Goal: Check status: Check status

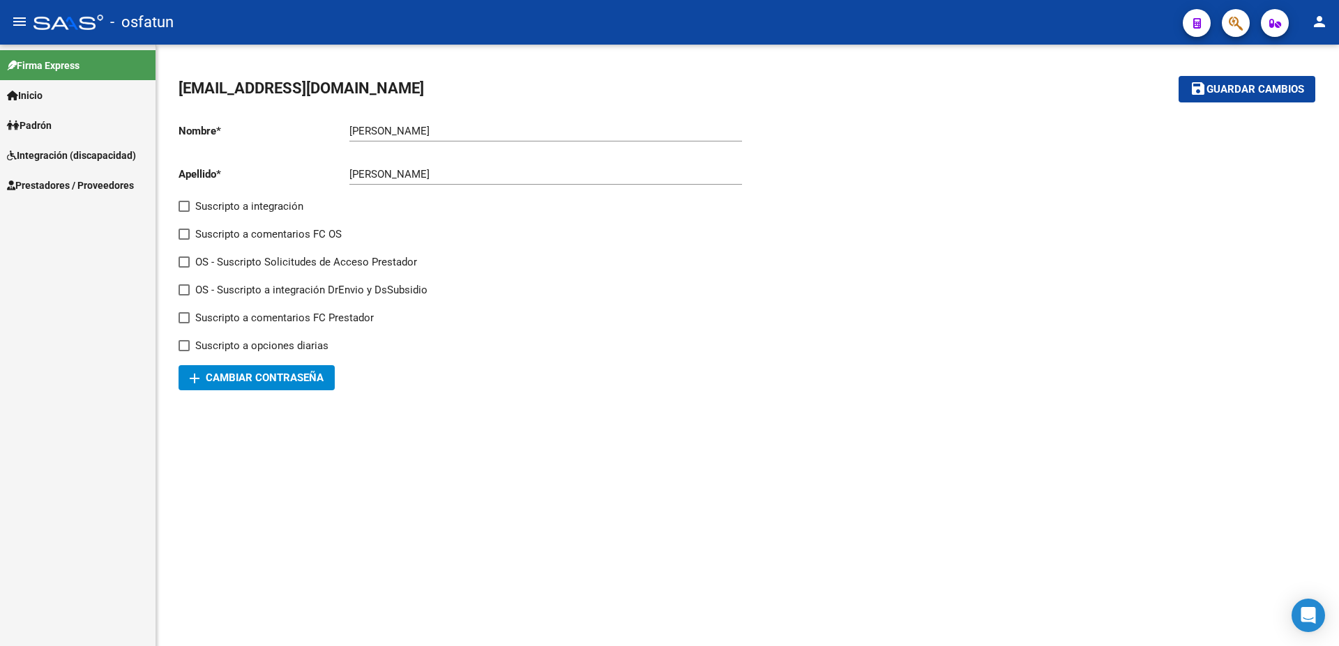
click at [52, 150] on span "Integración (discapacidad)" at bounding box center [71, 155] width 129 height 15
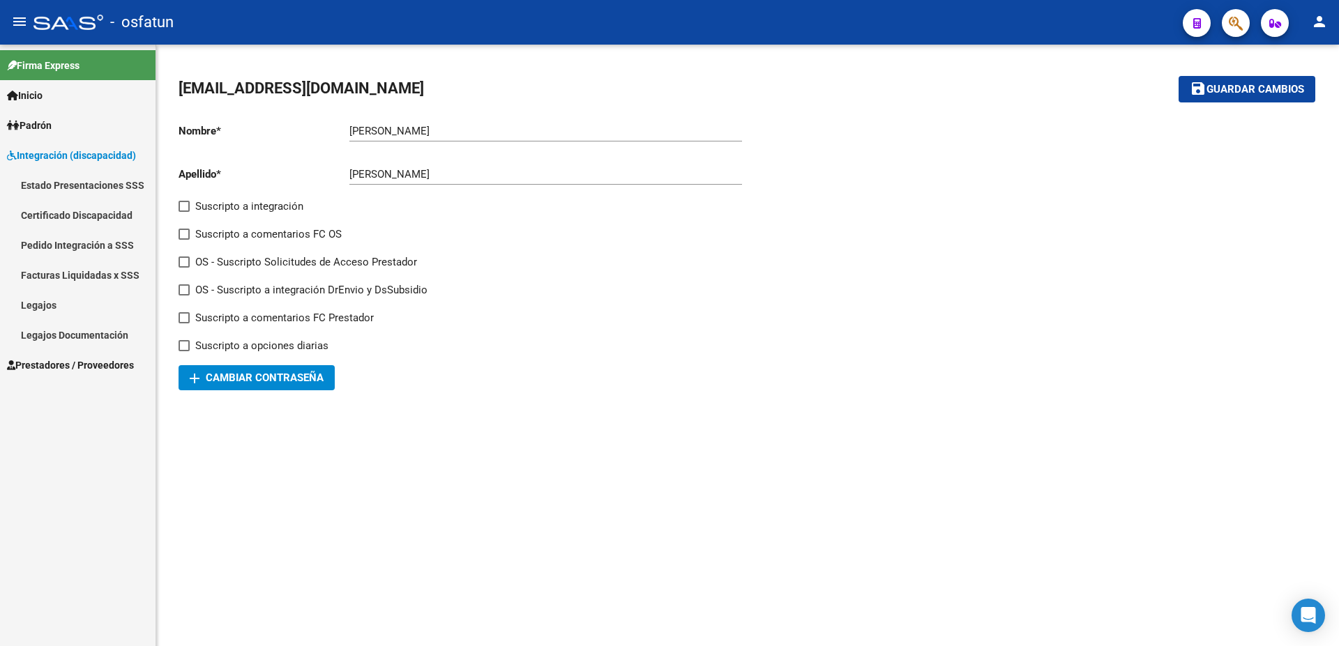
click at [84, 187] on link "Estado Presentaciones SSS" at bounding box center [77, 185] width 155 height 30
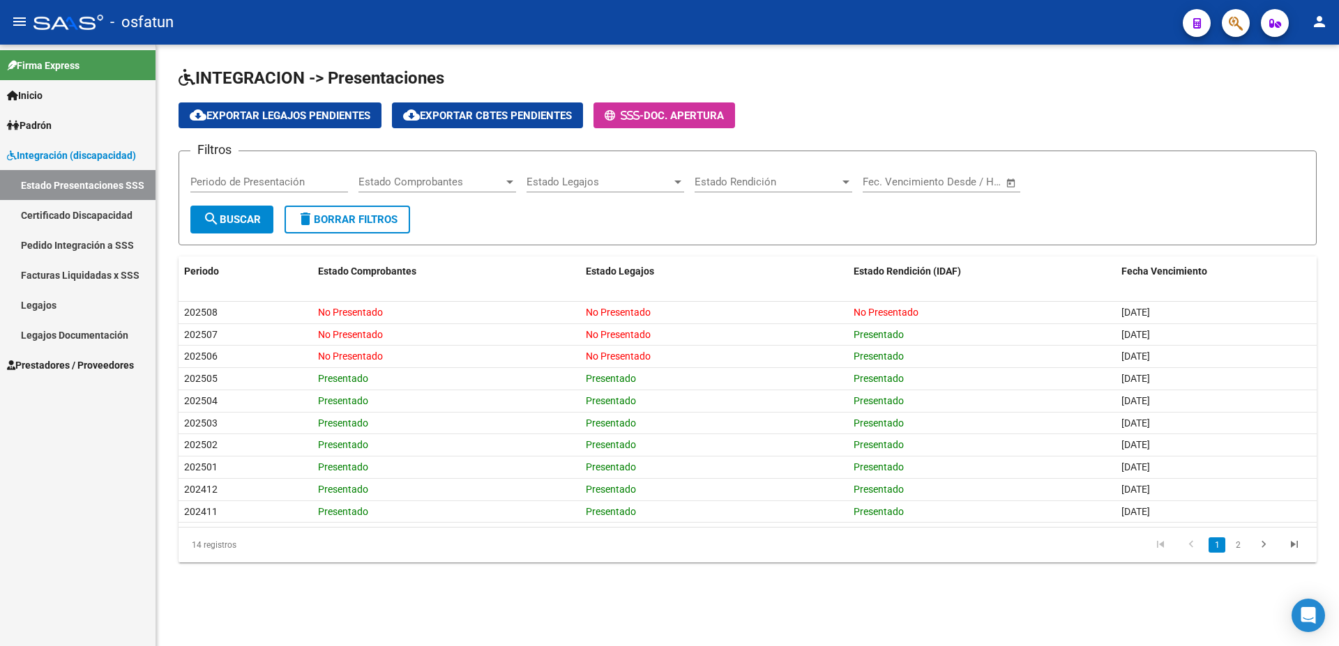
click at [411, 184] on span "Estado Comprobantes" at bounding box center [430, 182] width 145 height 13
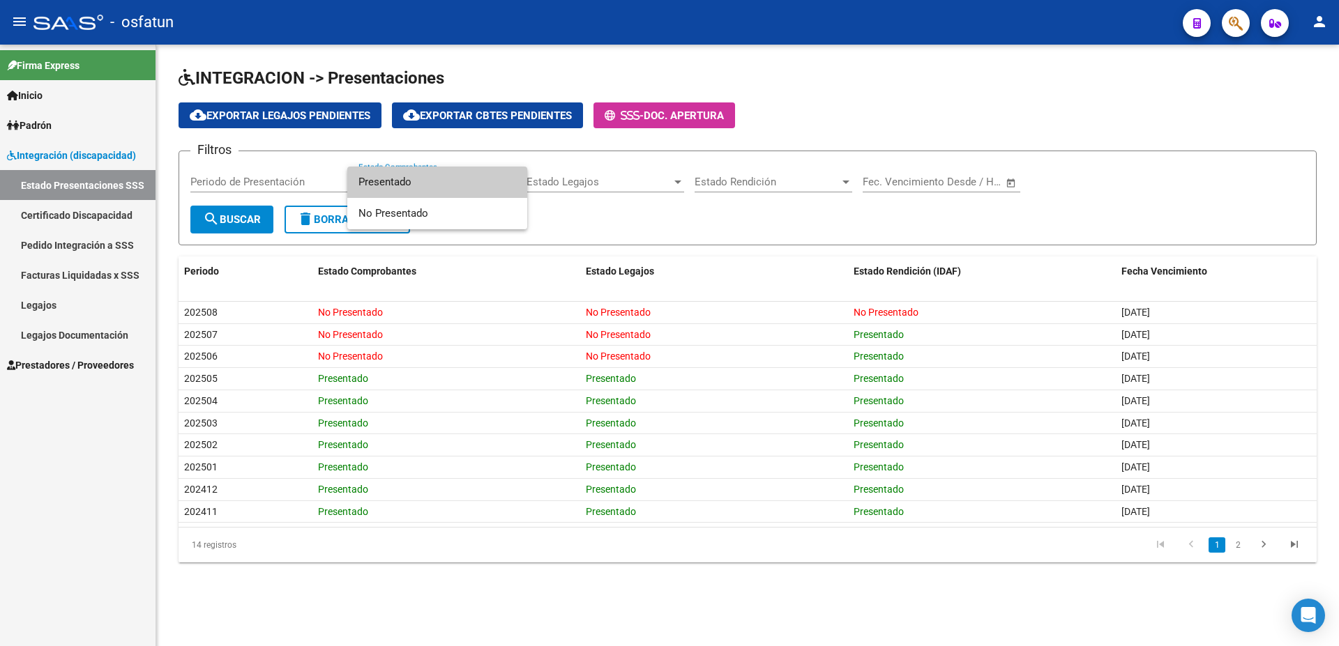
click at [411, 184] on span "Presentado" at bounding box center [437, 182] width 158 height 31
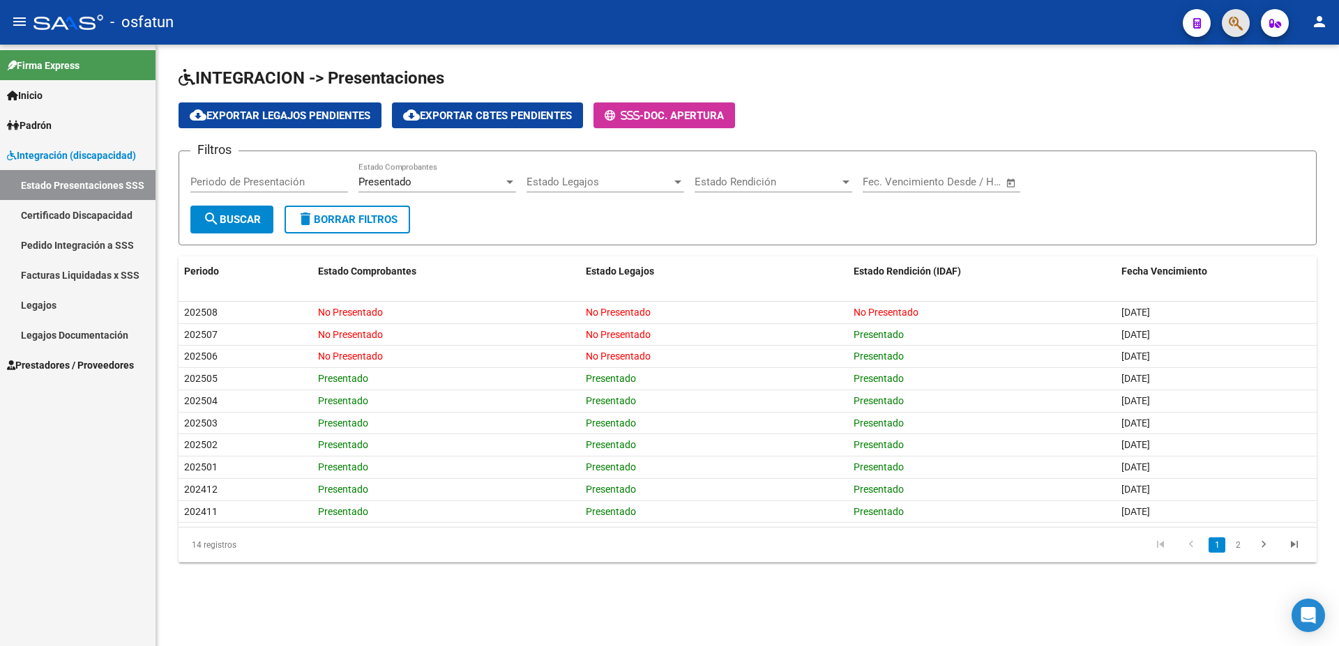
click at [1224, 24] on button "button" at bounding box center [1236, 23] width 28 height 28
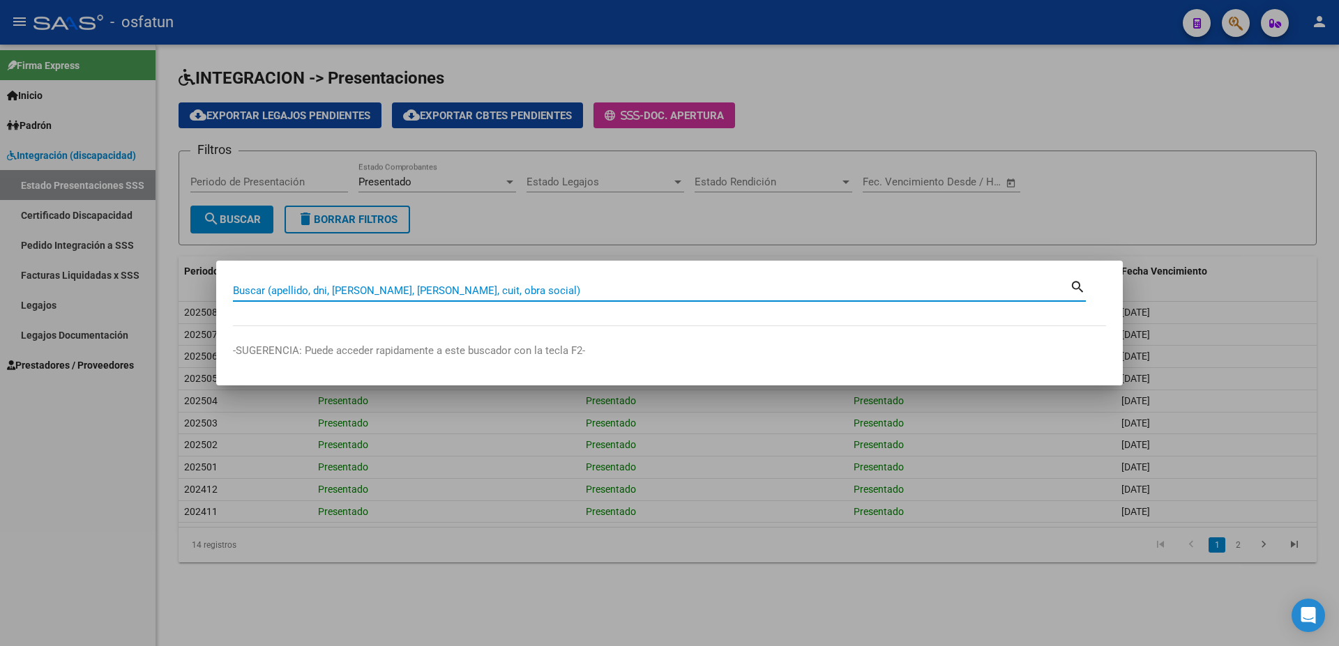
click at [372, 287] on input "Buscar (apellido, dni, [PERSON_NAME], [PERSON_NAME], cuit, obra social)" at bounding box center [651, 290] width 837 height 13
click at [368, 292] on input "Buscar (apellido, dni, [PERSON_NAME], [PERSON_NAME], cuit, obra social)" at bounding box center [651, 290] width 837 height 13
click at [1074, 284] on mat-icon "search" at bounding box center [1078, 286] width 16 height 17
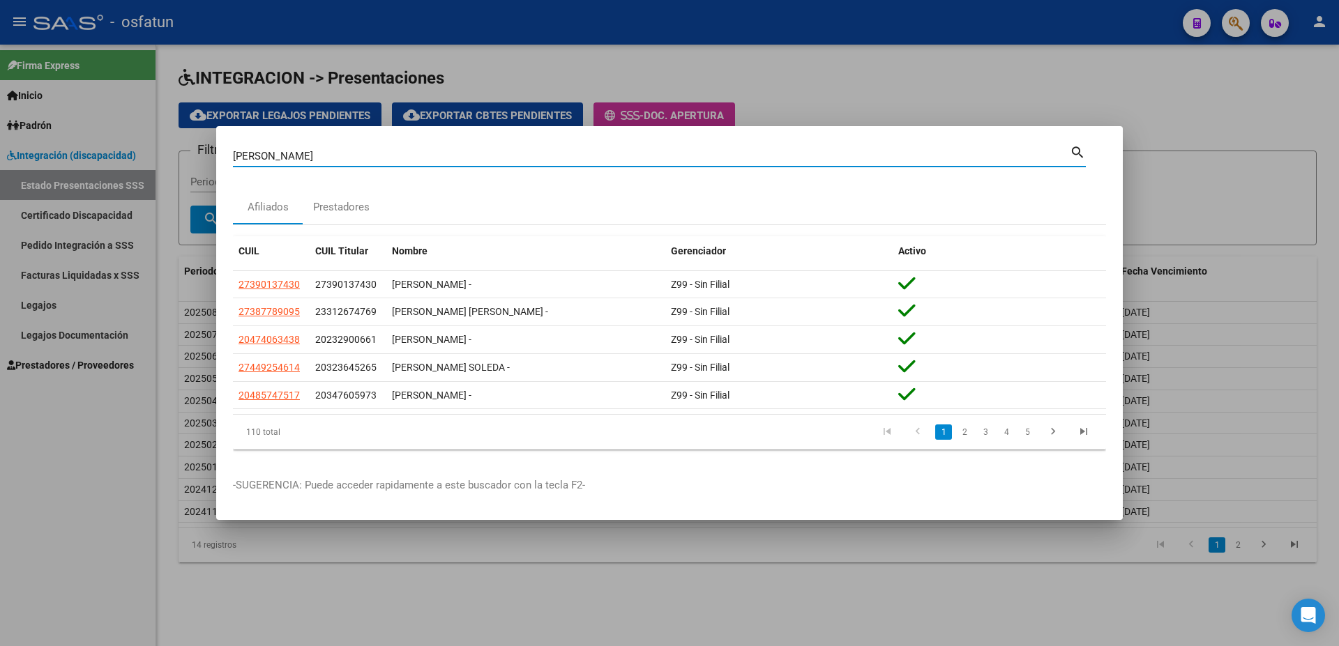
click at [316, 155] on input "[PERSON_NAME]" at bounding box center [651, 156] width 837 height 13
type input "c"
type input "a"
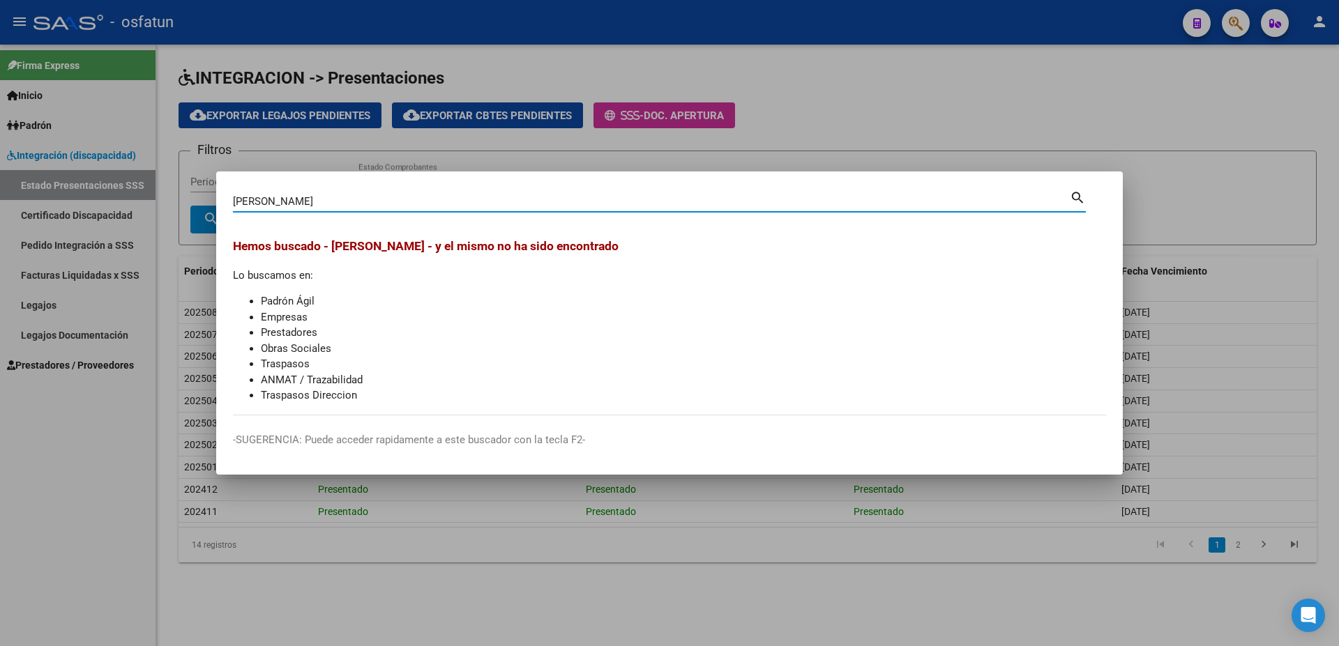
click at [318, 196] on input "[PERSON_NAME]" at bounding box center [651, 201] width 837 height 13
type input "[PERSON_NAME]"
click at [1075, 200] on mat-icon "search" at bounding box center [1078, 196] width 16 height 17
click at [1096, 103] on div at bounding box center [669, 323] width 1339 height 646
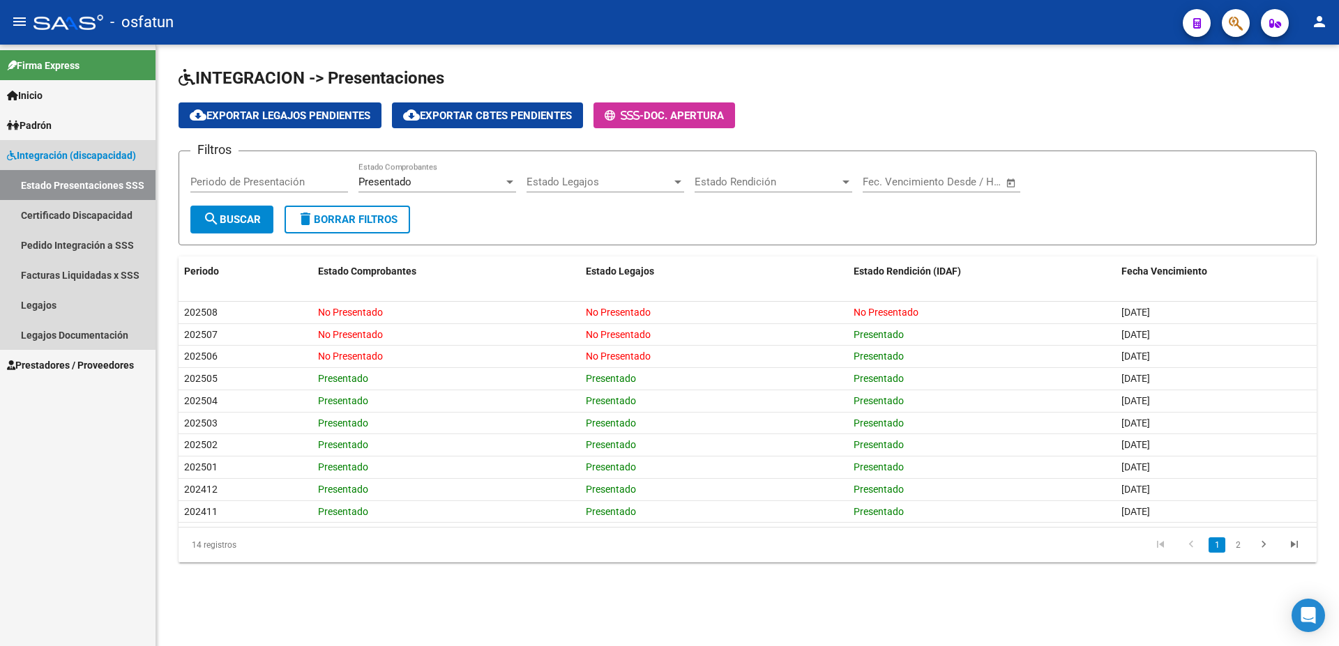
click at [34, 156] on span "Integración (discapacidad)" at bounding box center [71, 155] width 129 height 15
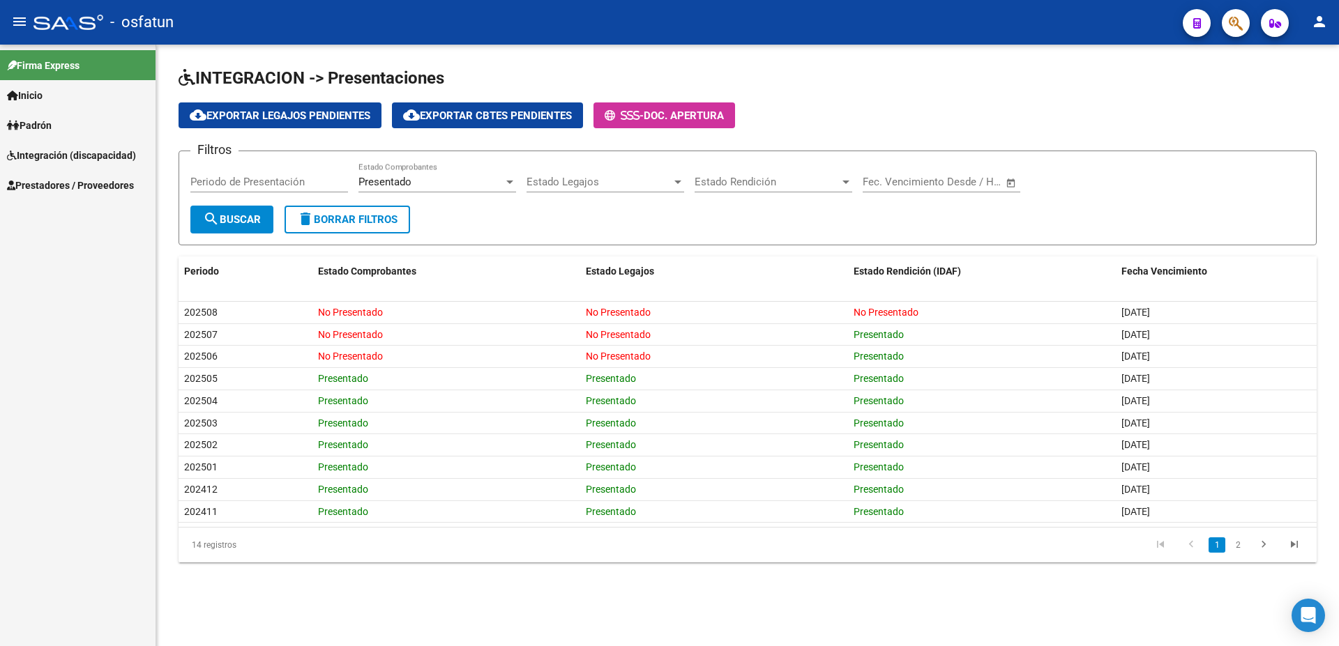
click at [50, 183] on span "Prestadores / Proveedores" at bounding box center [70, 185] width 127 height 15
click at [66, 216] on link "Facturas - Listado/Carga" at bounding box center [77, 215] width 155 height 30
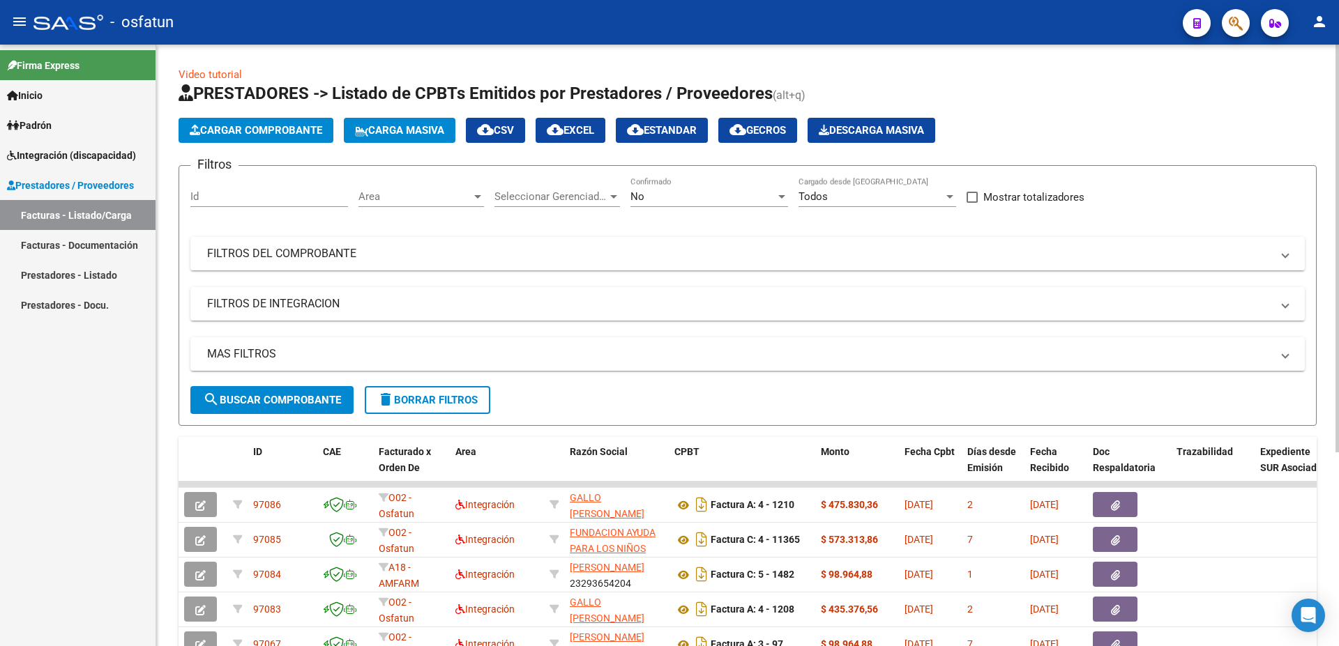
click at [78, 246] on link "Facturas - Documentación" at bounding box center [77, 245] width 155 height 30
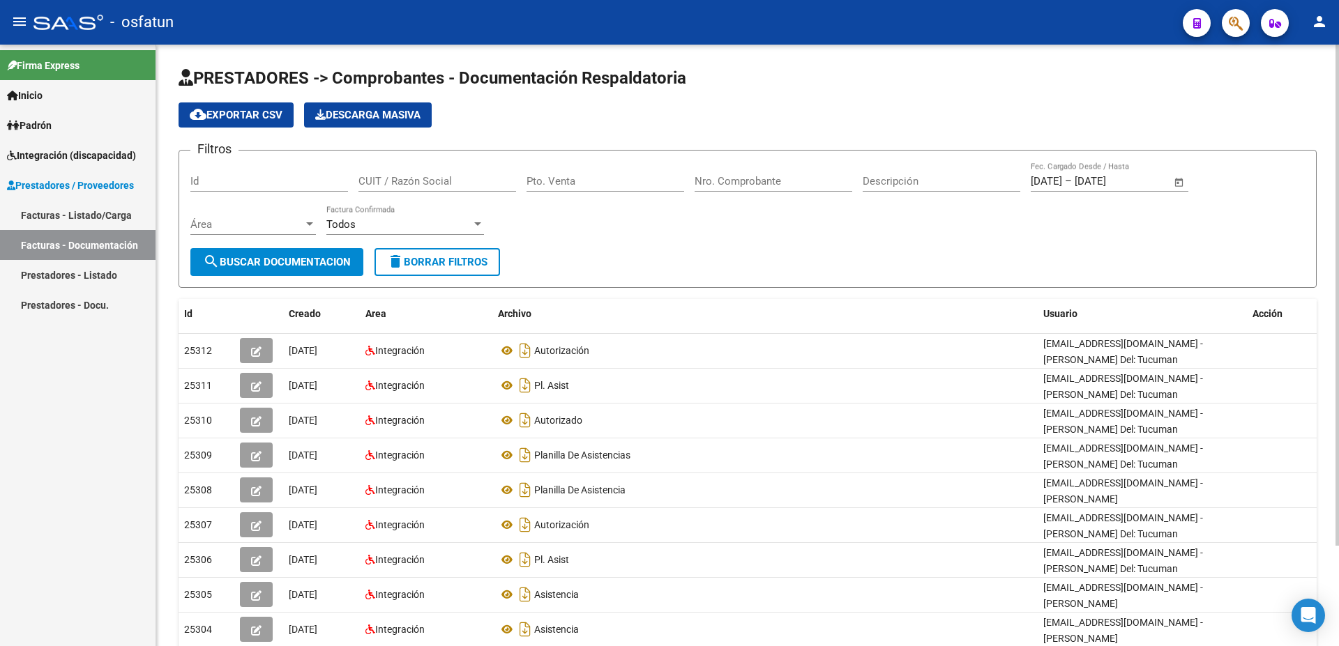
click at [63, 273] on link "Prestadores - Listado" at bounding box center [77, 275] width 155 height 30
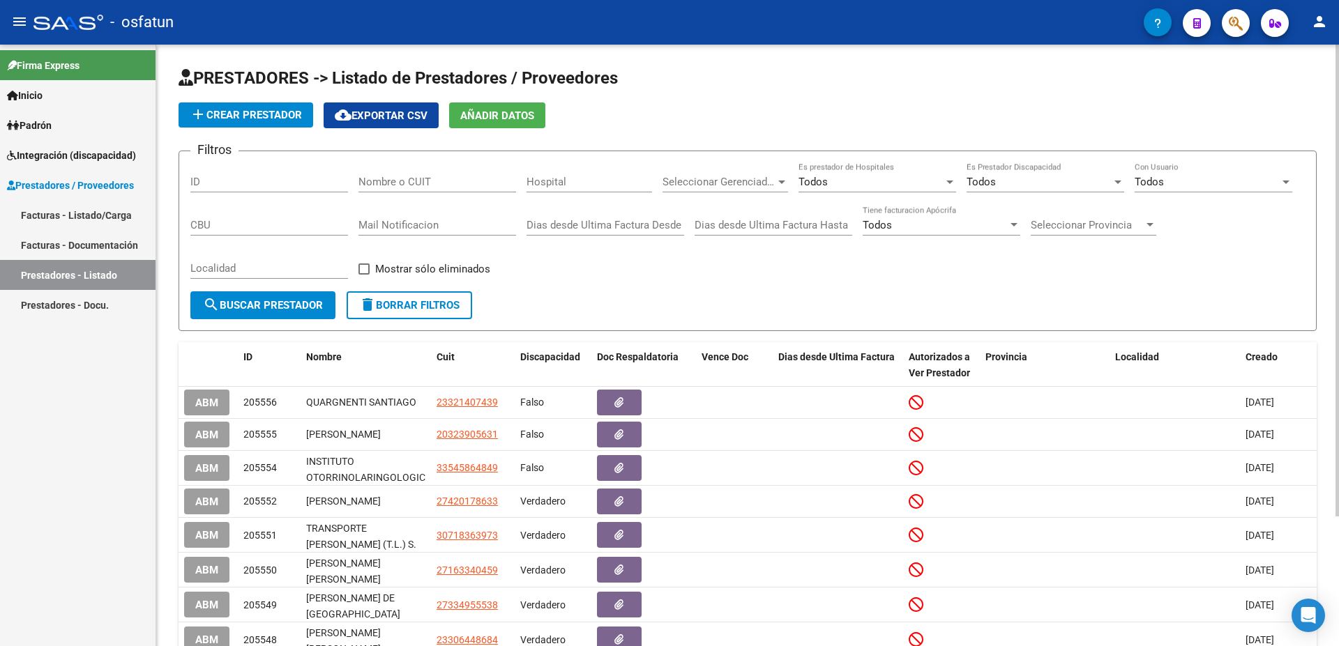
click at [63, 305] on link "Prestadores - Docu." at bounding box center [77, 305] width 155 height 30
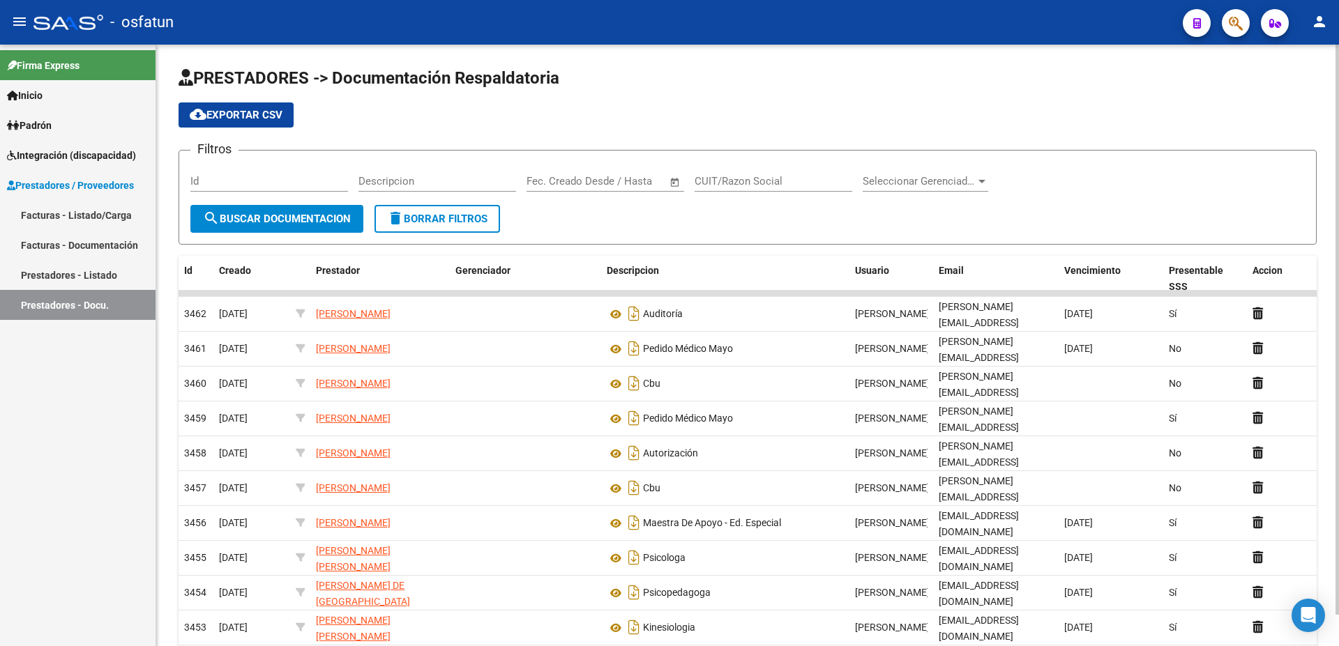
click at [72, 209] on link "Facturas - Listado/Carga" at bounding box center [77, 215] width 155 height 30
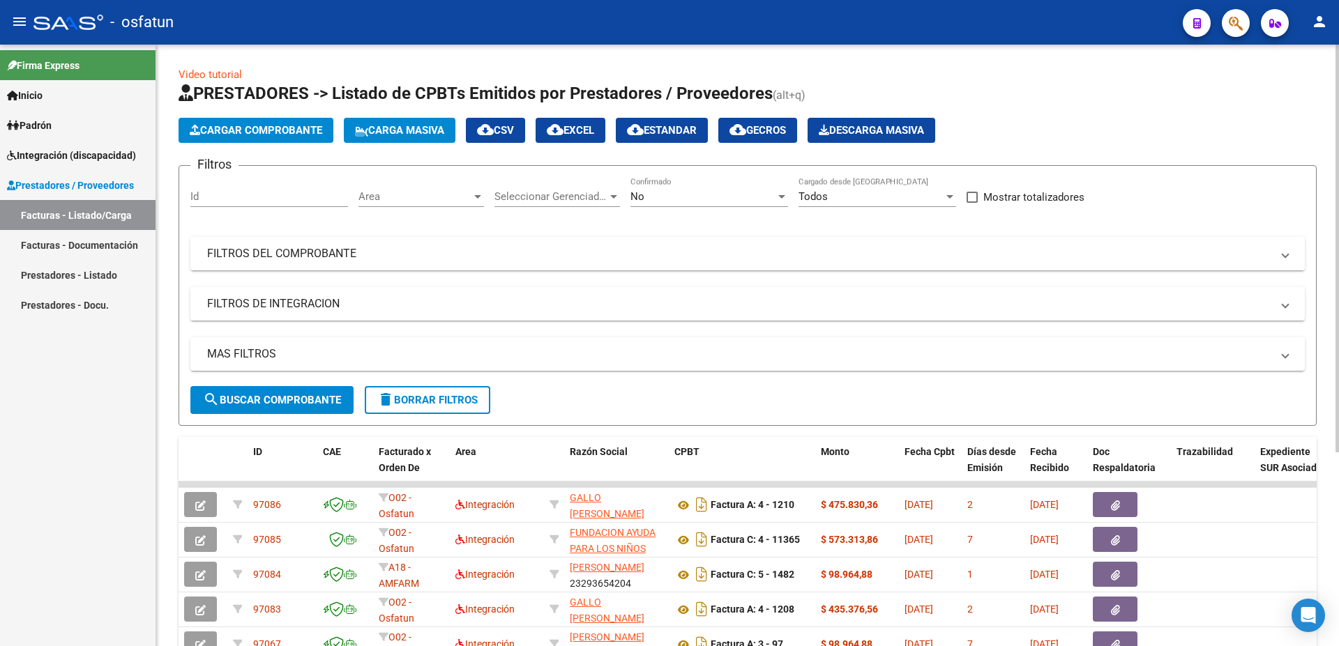
click at [289, 250] on mat-panel-title "FILTROS DEL COMPROBANTE" at bounding box center [739, 253] width 1064 height 15
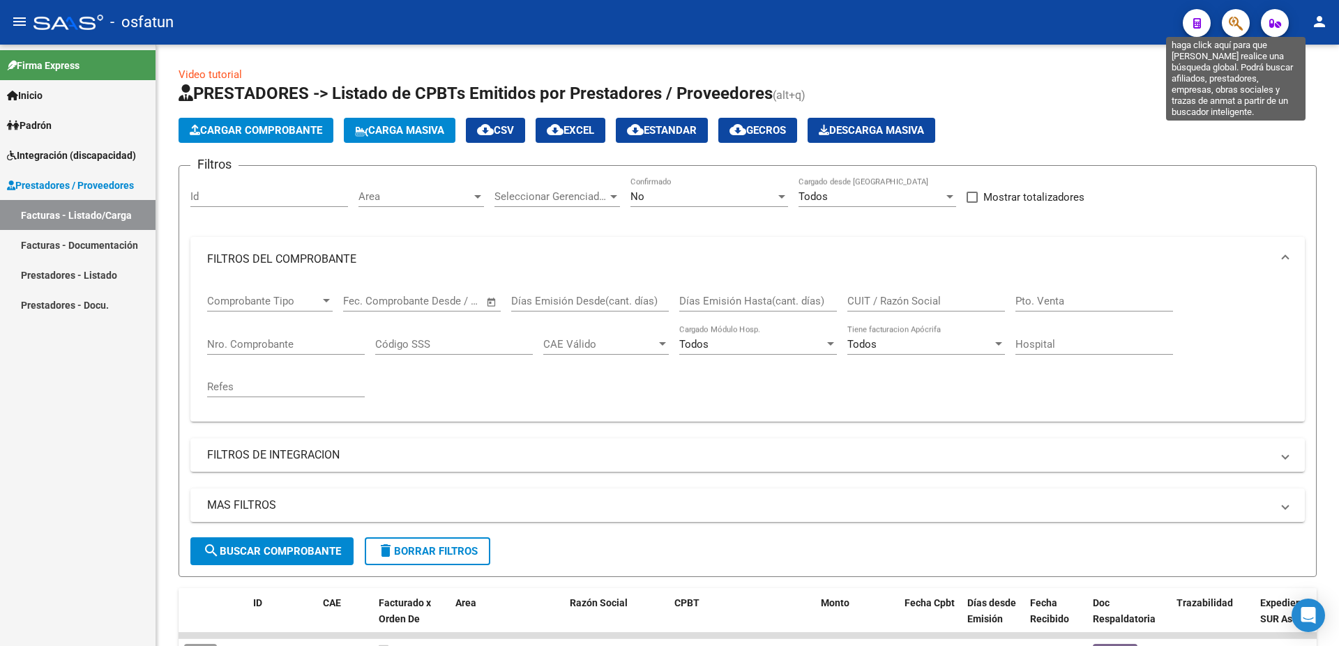
click at [1240, 20] on icon "button" at bounding box center [1236, 23] width 14 height 16
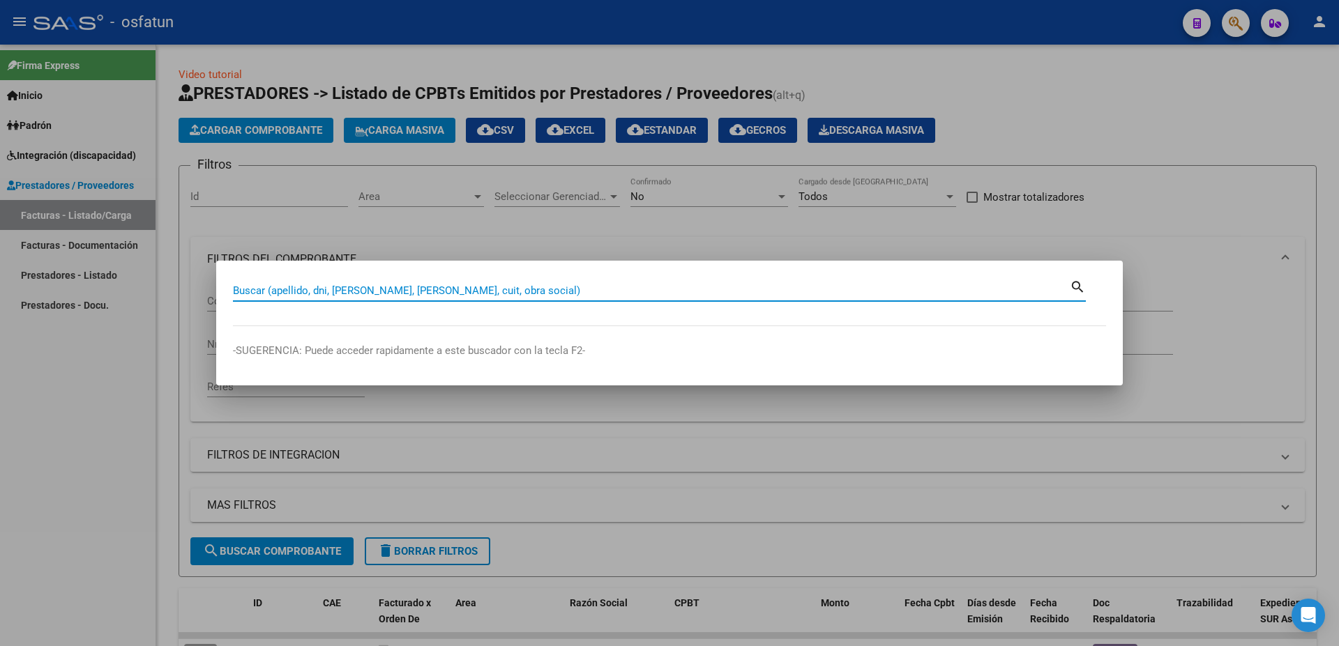
click at [642, 292] on input "Buscar (apellido, dni, [PERSON_NAME], [PERSON_NAME], cuit, obra social)" at bounding box center [651, 290] width 837 height 13
type input "27252671248"
click at [1074, 285] on mat-icon "search" at bounding box center [1078, 286] width 16 height 17
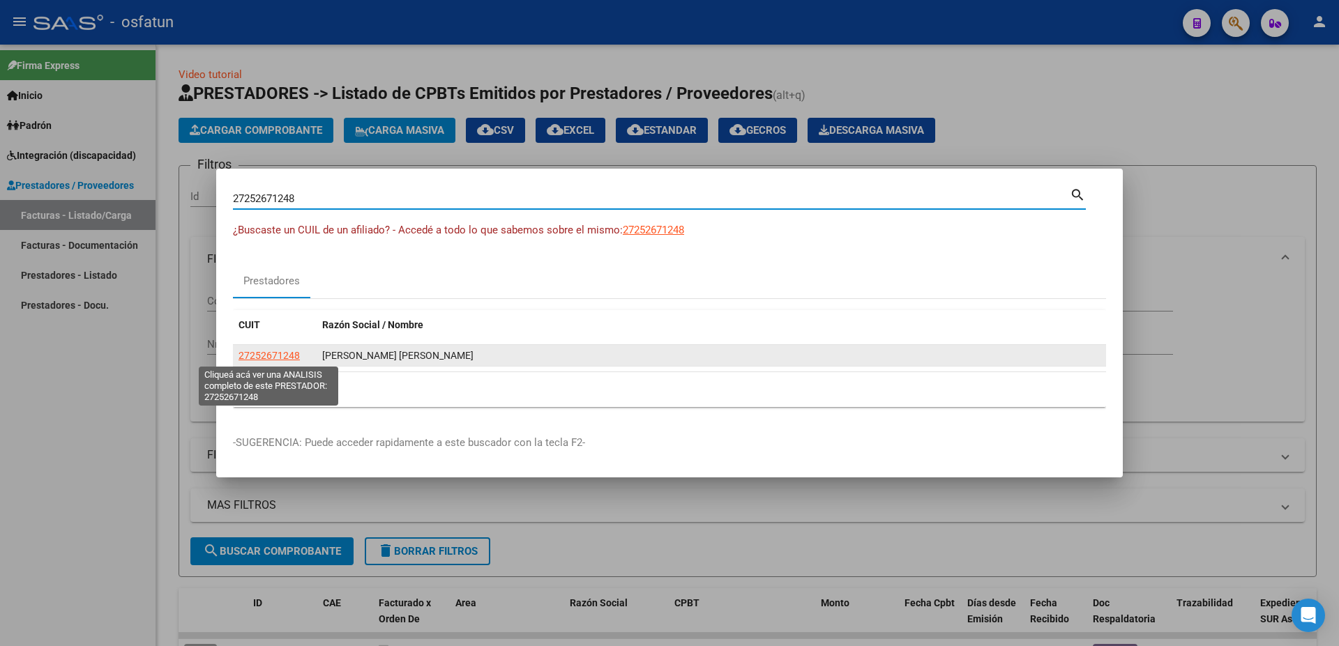
click at [275, 351] on span "27252671248" at bounding box center [268, 355] width 61 height 11
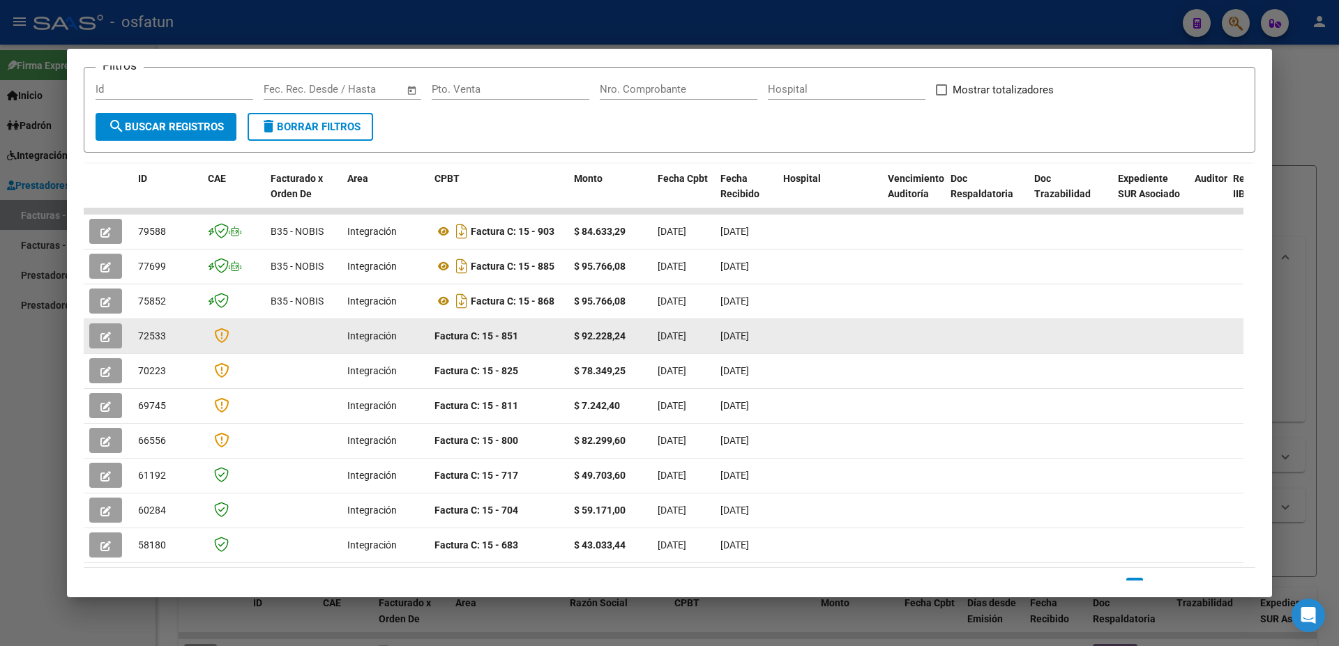
scroll to position [242, 0]
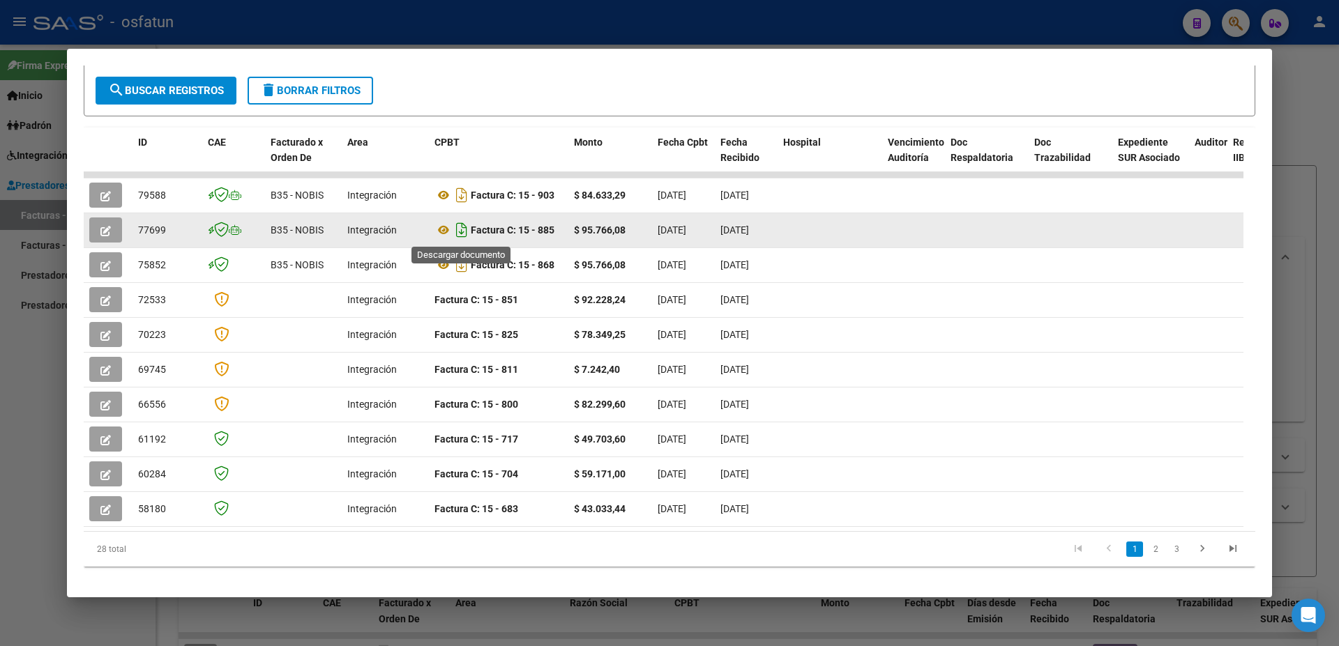
click at [460, 232] on icon "Descargar documento" at bounding box center [462, 230] width 18 height 22
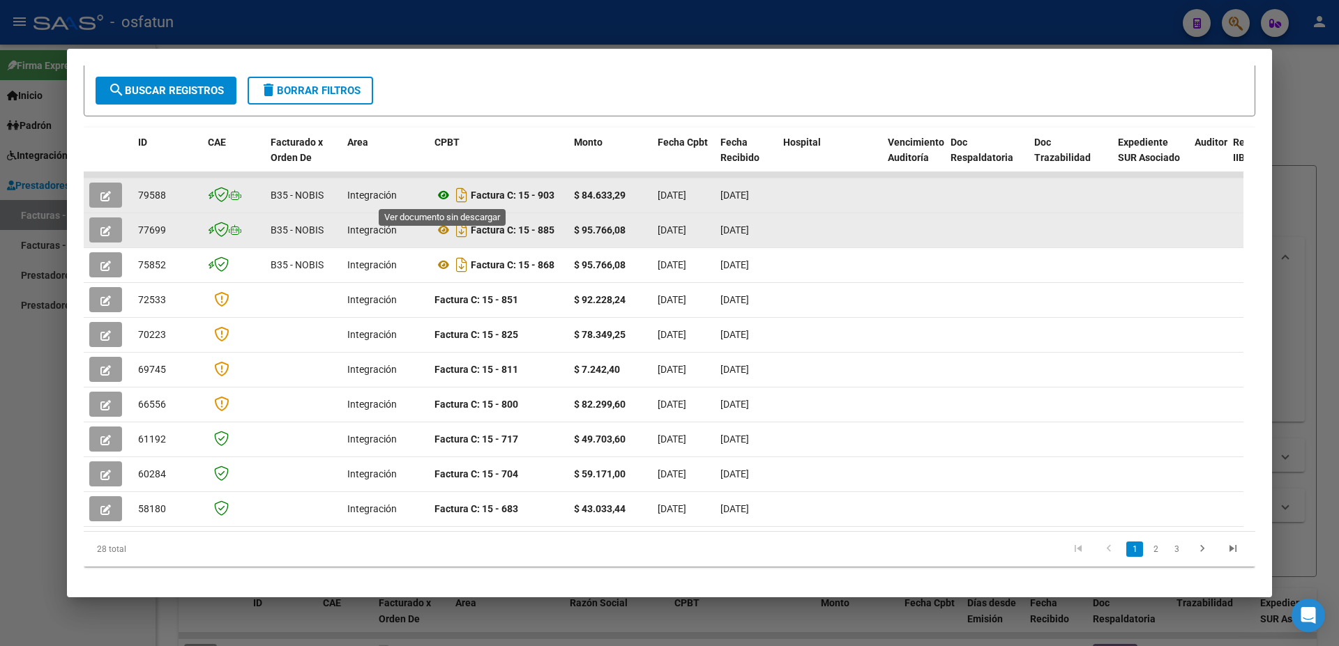
click at [444, 195] on icon at bounding box center [443, 195] width 18 height 17
click at [209, 196] on icon at bounding box center [211, 196] width 6 height 1
click at [212, 197] on icon at bounding box center [211, 196] width 6 height 1
click at [109, 190] on span "button" at bounding box center [105, 195] width 10 height 13
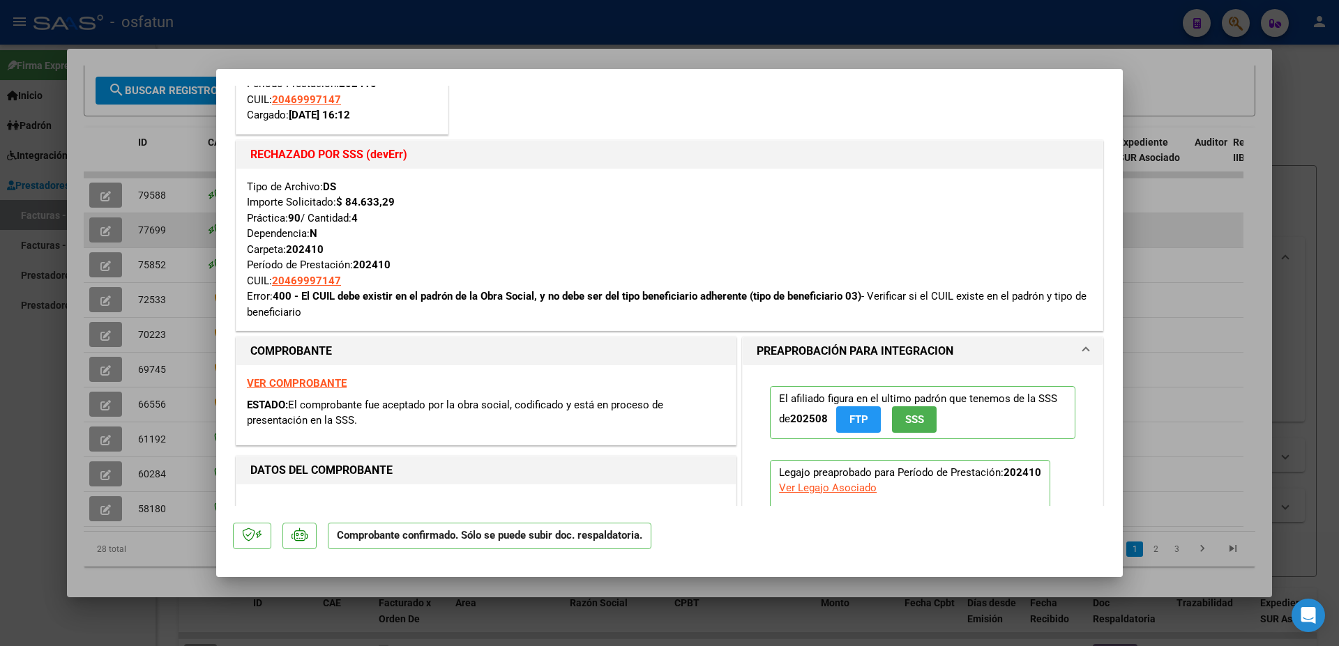
scroll to position [151, 0]
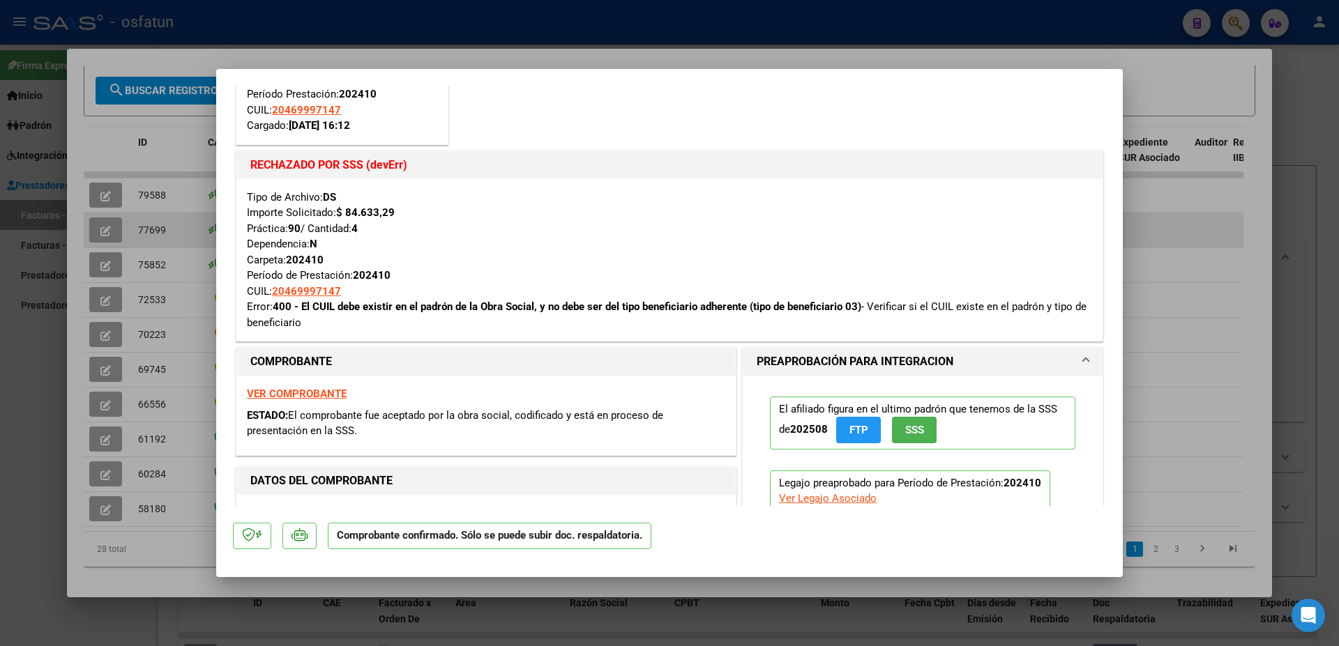
click at [1198, 329] on div at bounding box center [669, 323] width 1339 height 646
type input "$ 0,00"
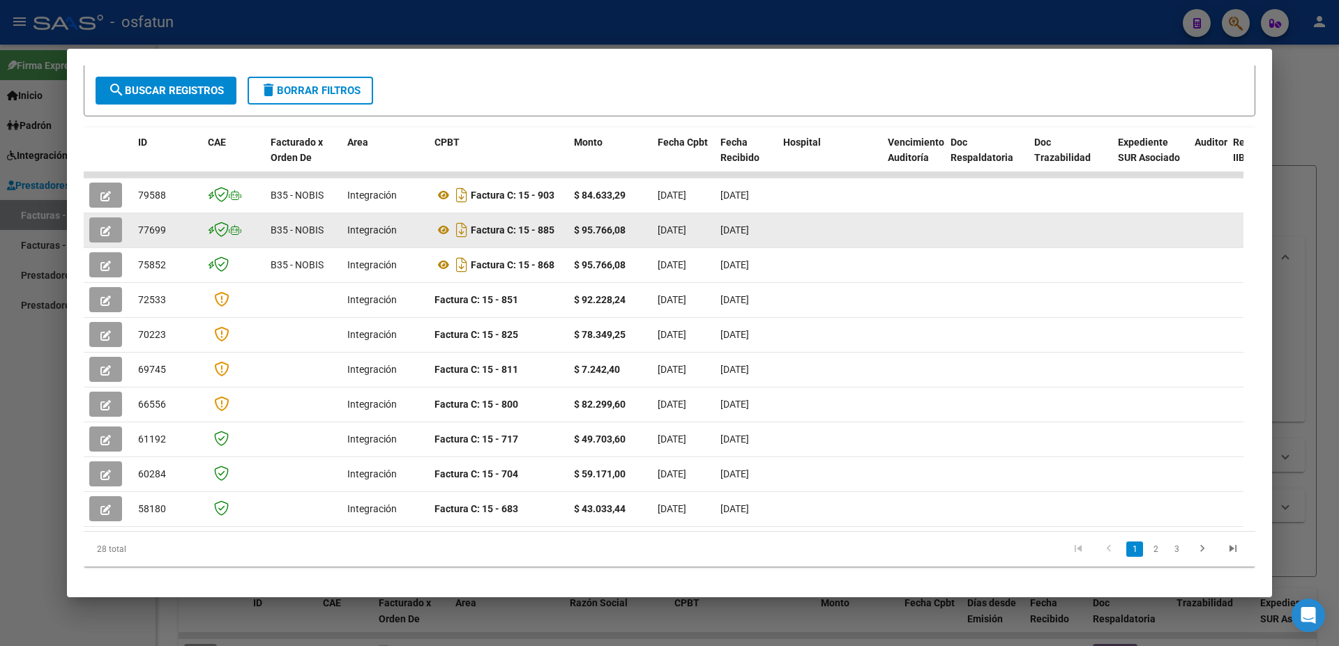
click at [1307, 132] on div at bounding box center [669, 323] width 1339 height 646
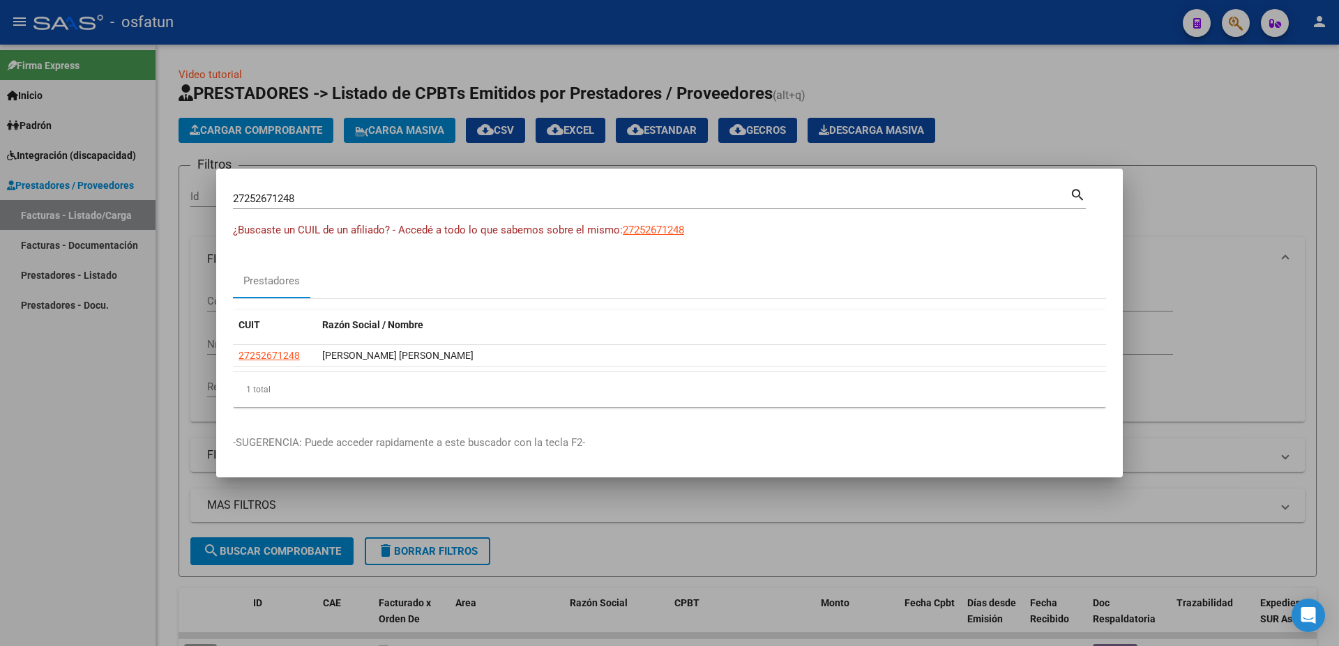
click at [1183, 121] on div at bounding box center [669, 323] width 1339 height 646
